Goal: Task Accomplishment & Management: Manage account settings

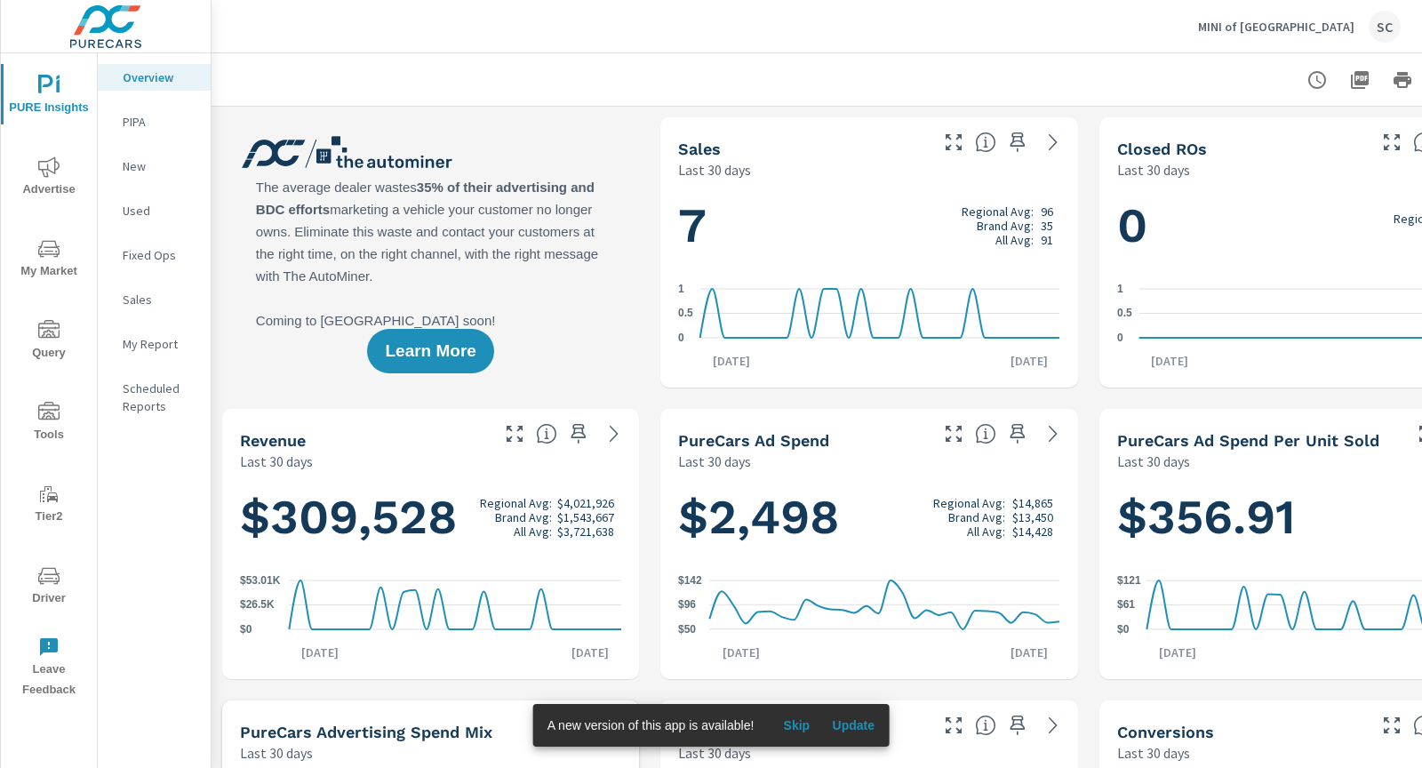
click at [1306, 28] on p "MINI of Annapolis" at bounding box center [1276, 27] width 156 height 16
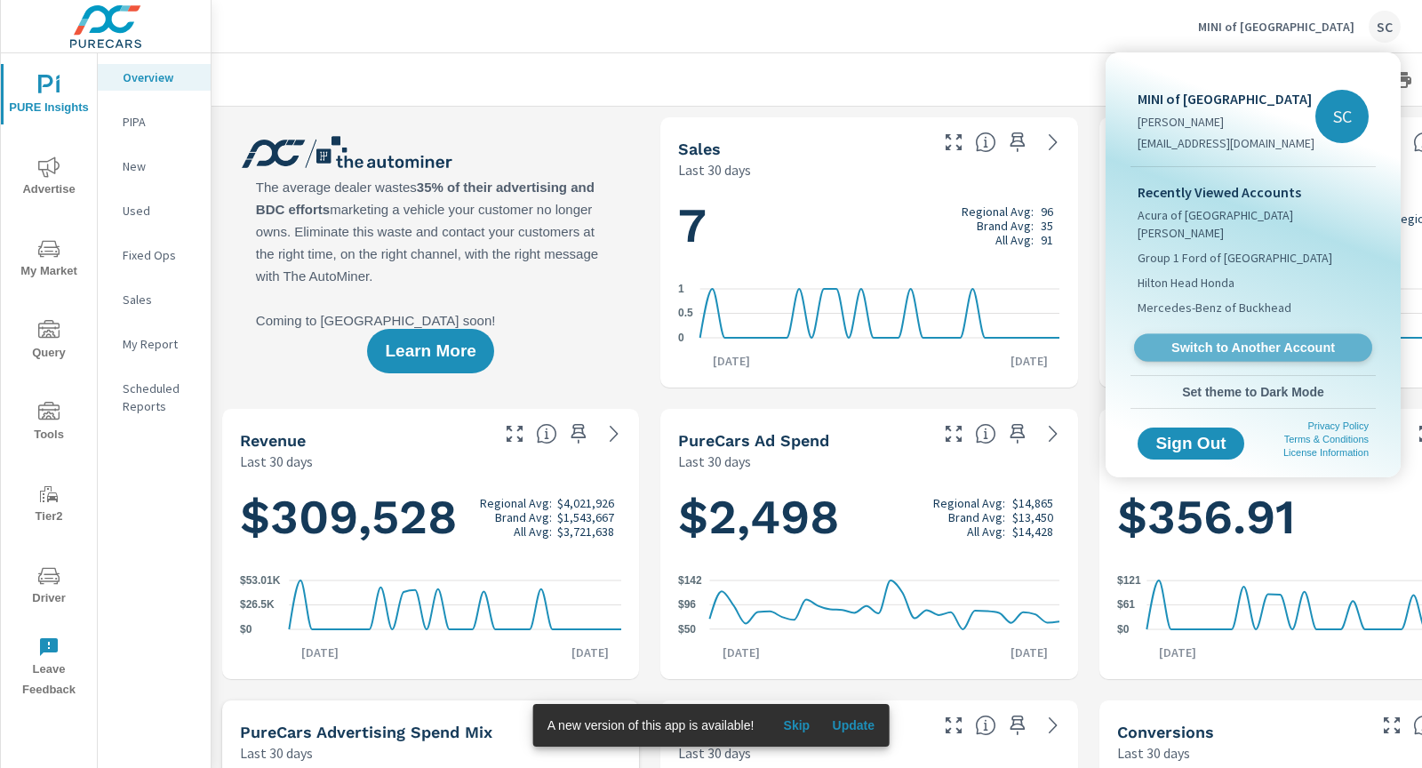
click at [1184, 339] on span "Switch to Another Account" at bounding box center [1253, 347] width 218 height 17
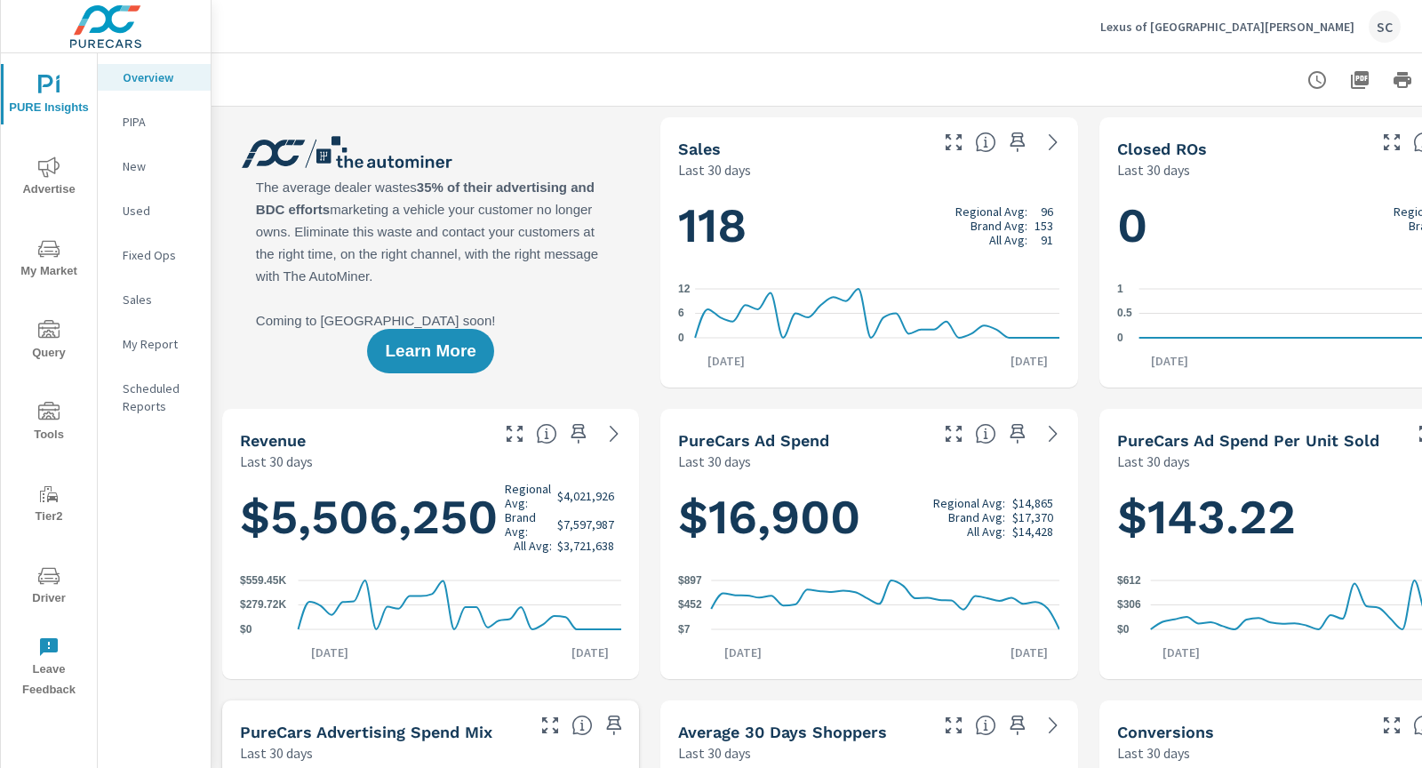
click at [128, 171] on p "New" at bounding box center [160, 166] width 74 height 18
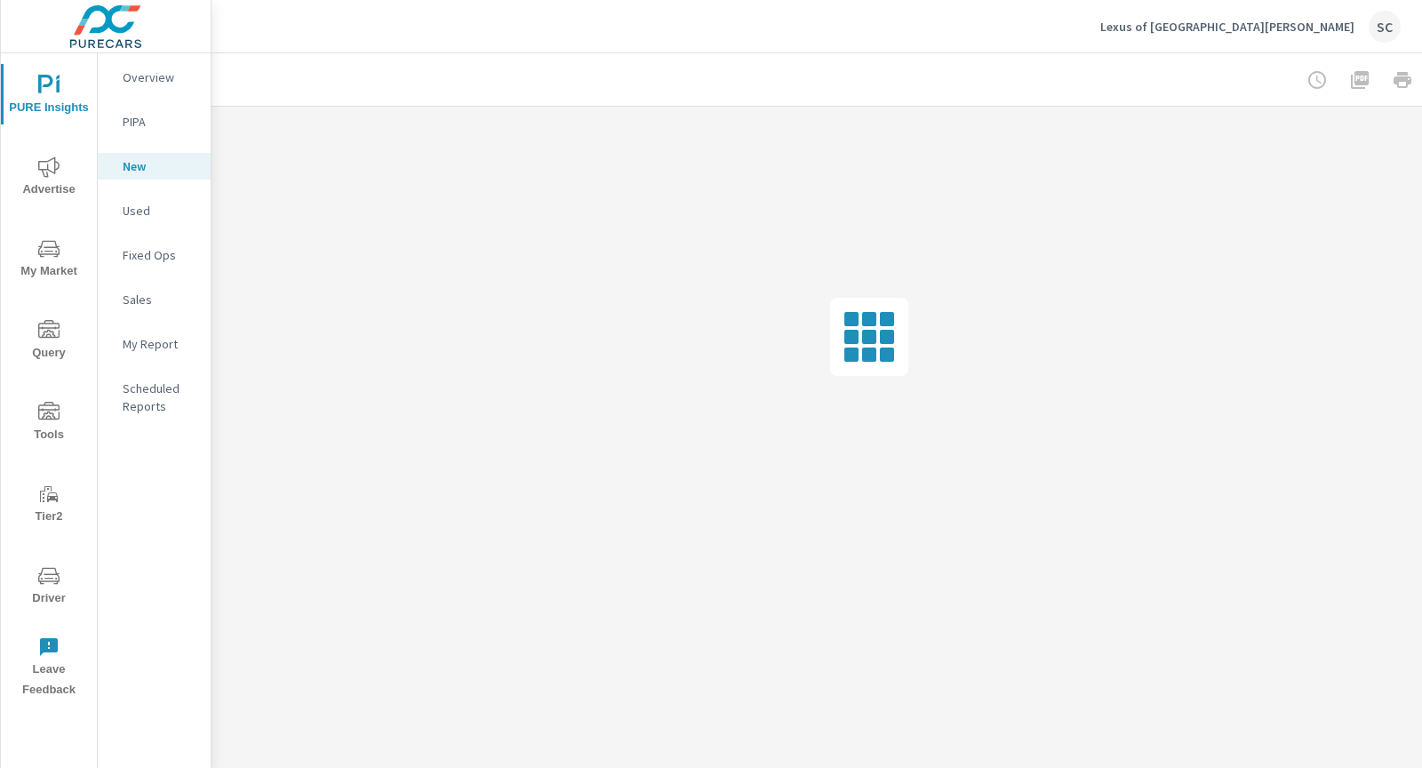
click at [44, 252] on icon "nav menu" at bounding box center [48, 248] width 21 height 21
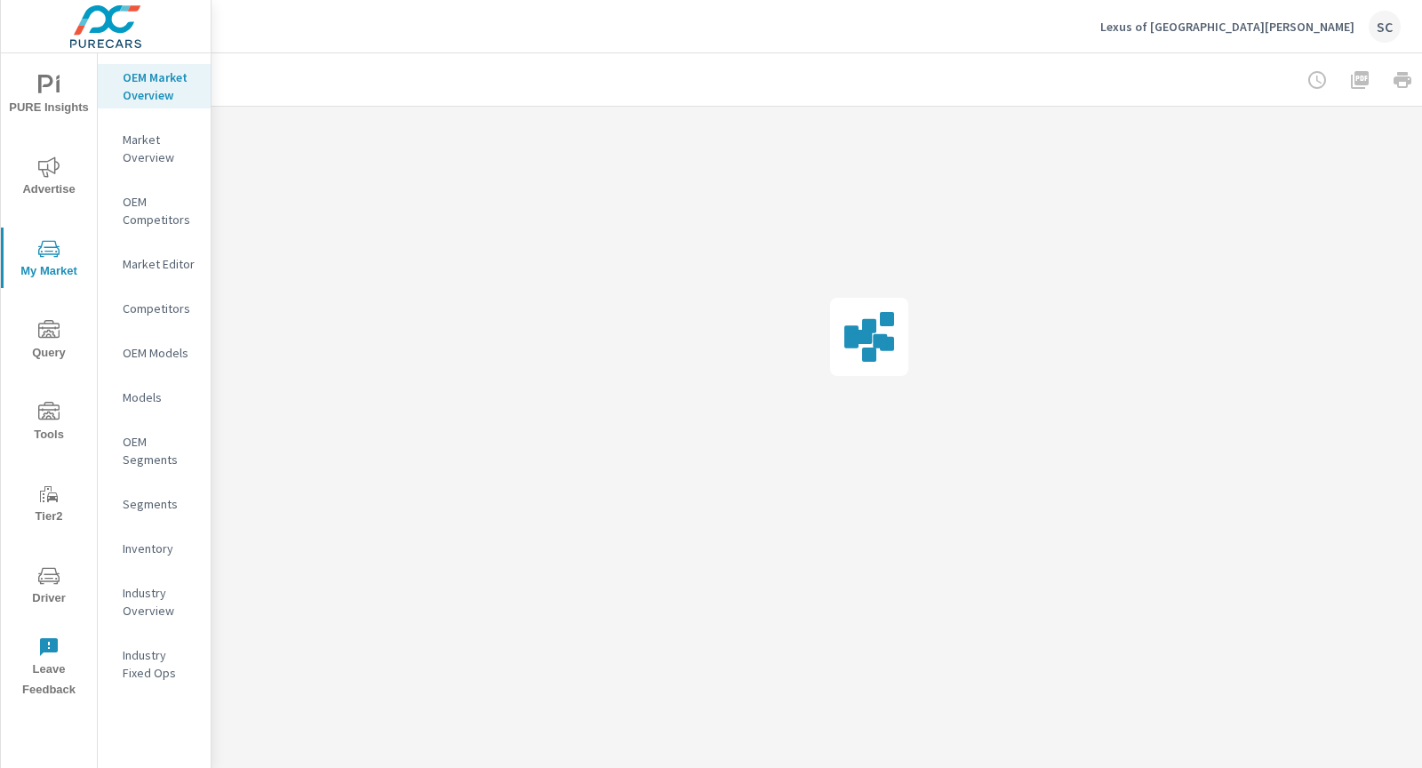
click at [134, 543] on p "Inventory" at bounding box center [160, 548] width 74 height 18
